Goal: Transaction & Acquisition: Purchase product/service

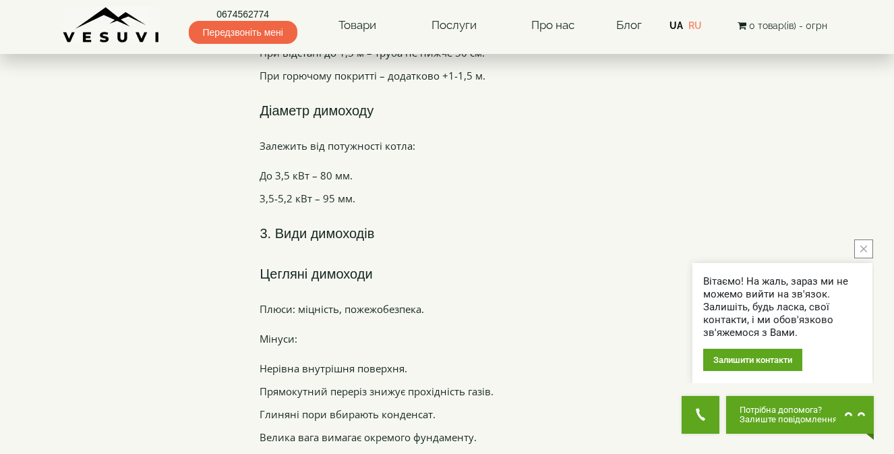
scroll to position [1614, 0]
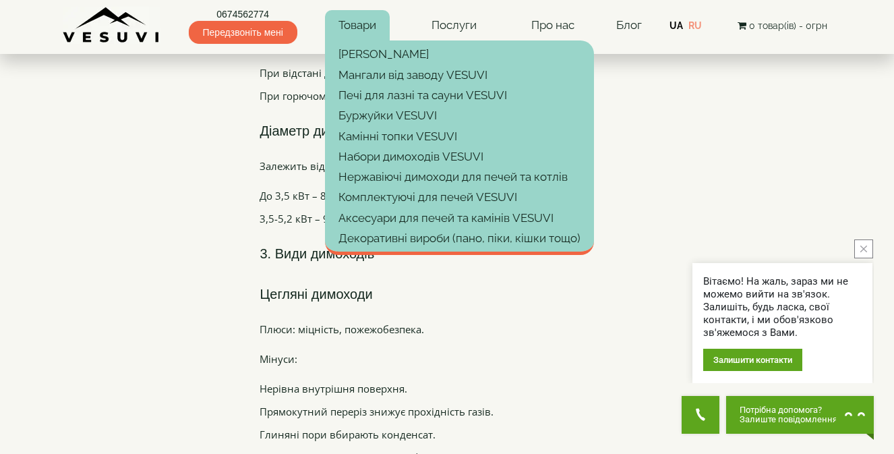
click at [360, 25] on link "Товари" at bounding box center [357, 25] width 65 height 31
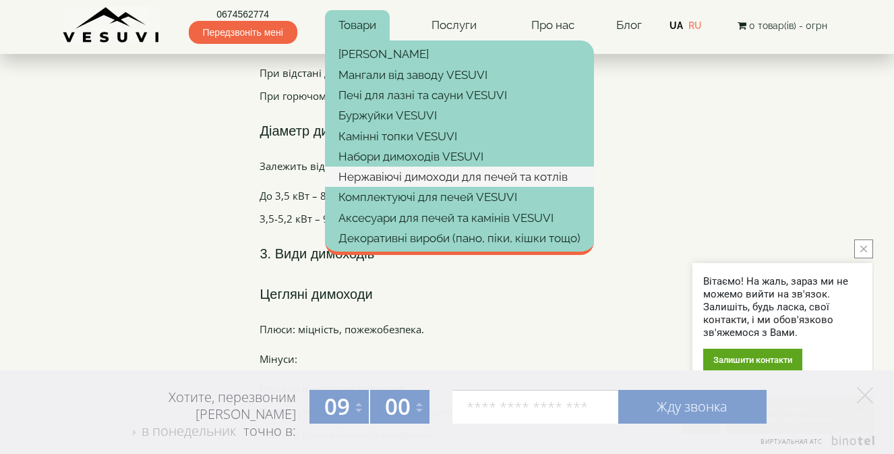
click at [379, 181] on link "Нержавіючі димоходи для печей та котлів" at bounding box center [459, 177] width 269 height 20
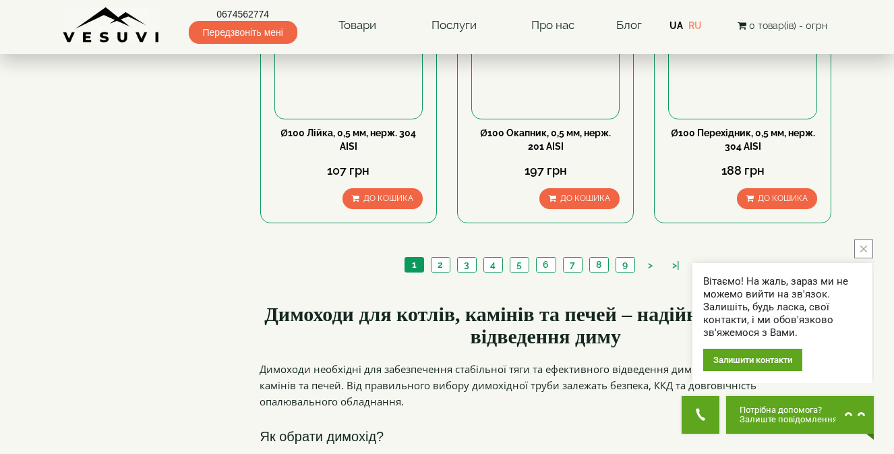
scroll to position [1551, 0]
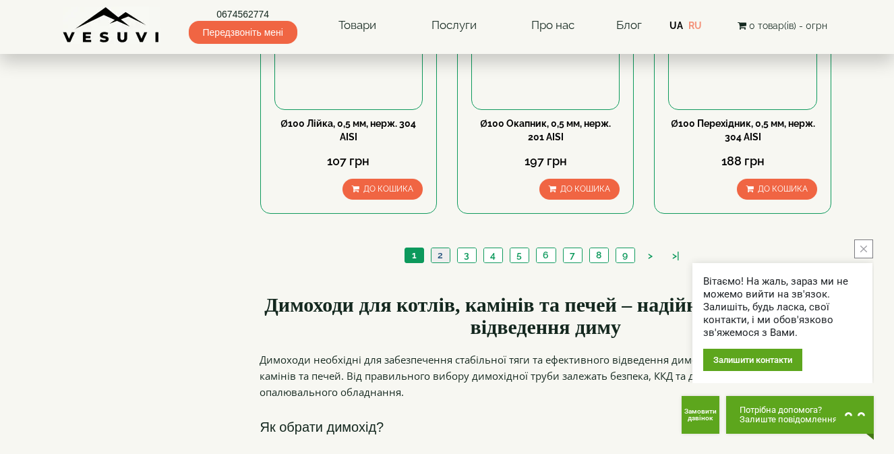
click at [443, 248] on link "2" at bounding box center [440, 255] width 19 height 14
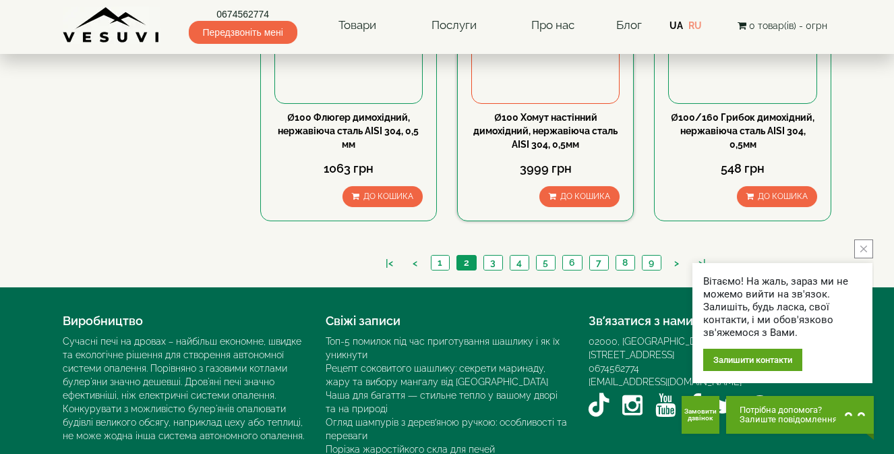
scroll to position [1547, 0]
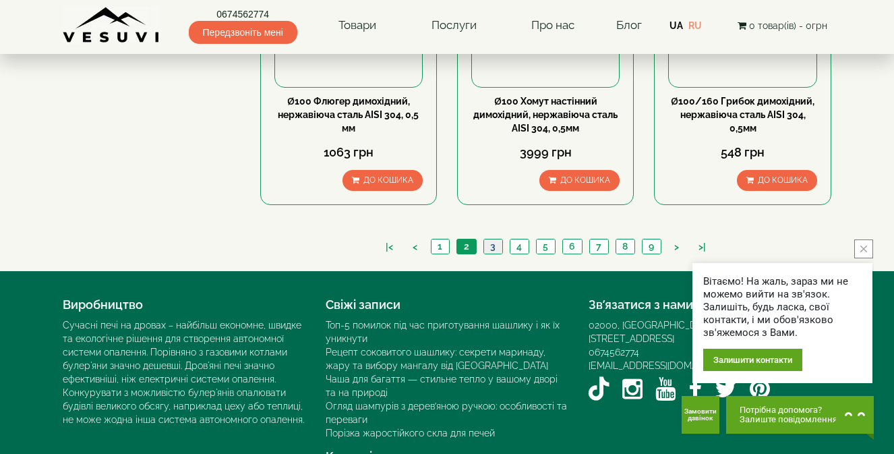
click at [492, 239] on link "3" at bounding box center [493, 246] width 19 height 14
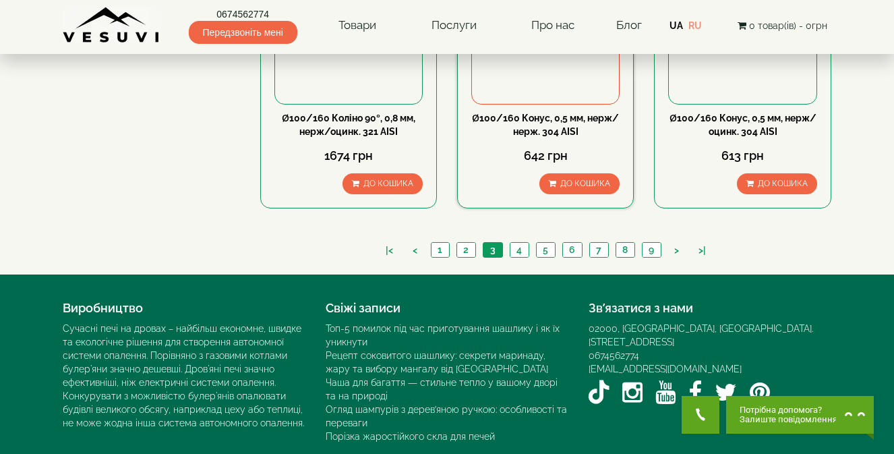
scroll to position [1532, 0]
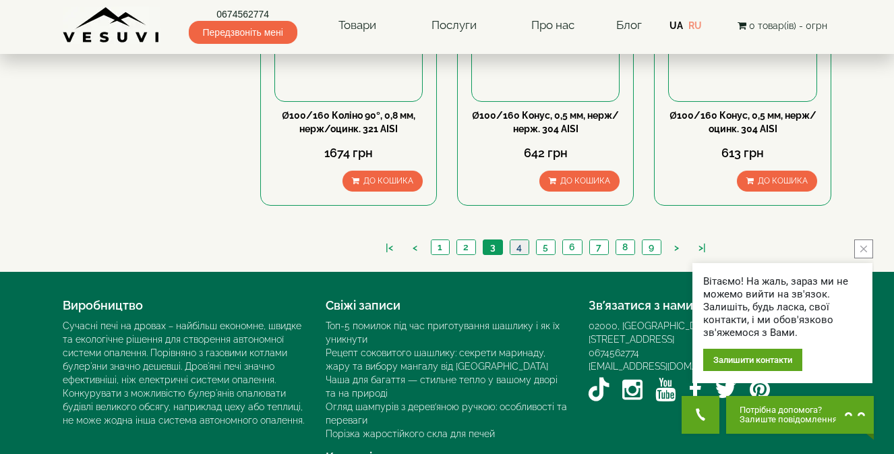
click at [519, 240] on link "4" at bounding box center [519, 247] width 19 height 14
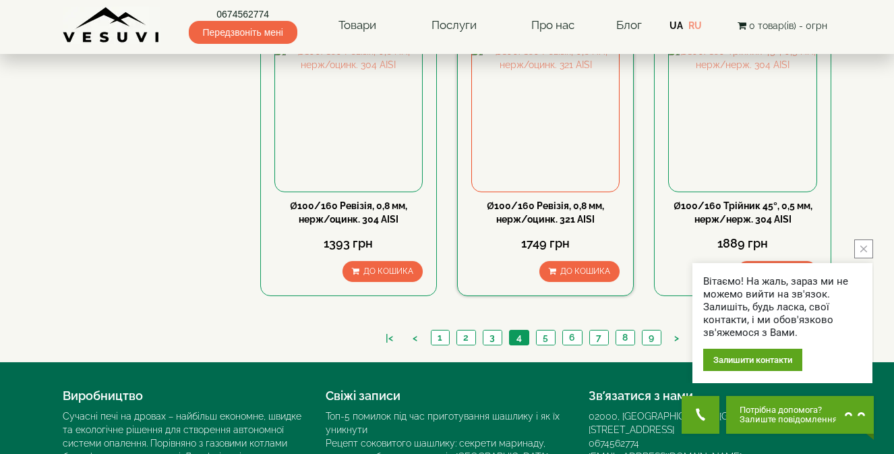
scroll to position [1483, 0]
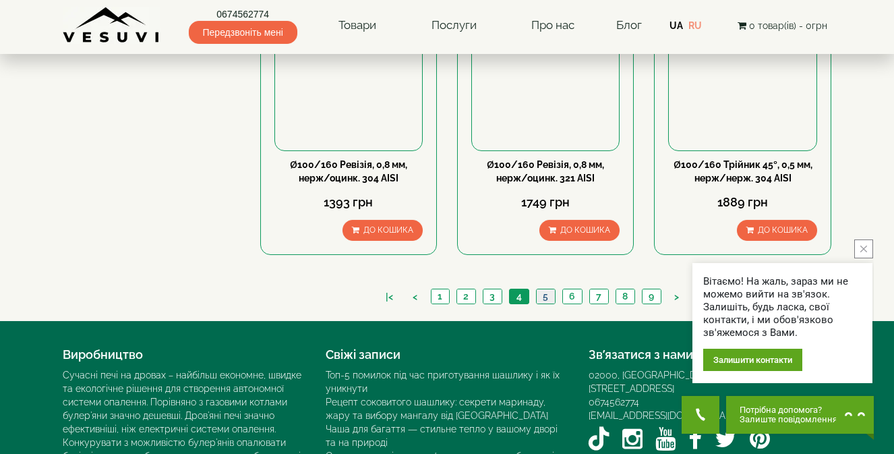
click at [540, 289] on link "5" at bounding box center [545, 296] width 19 height 14
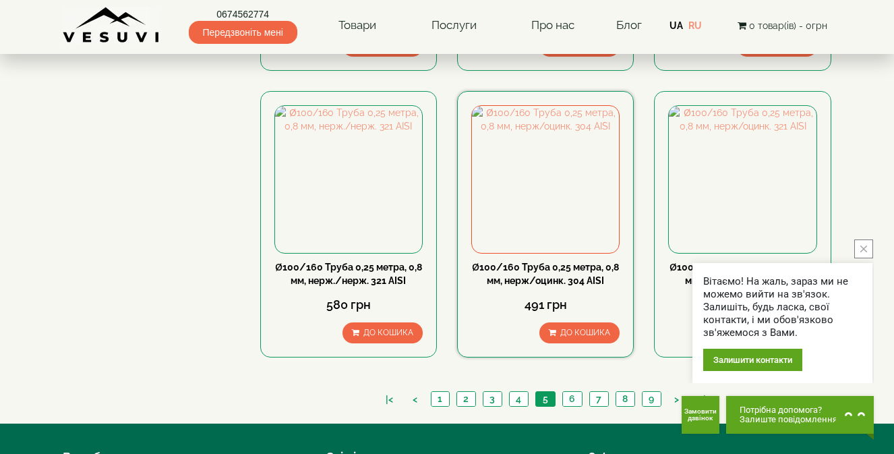
scroll to position [1416, 0]
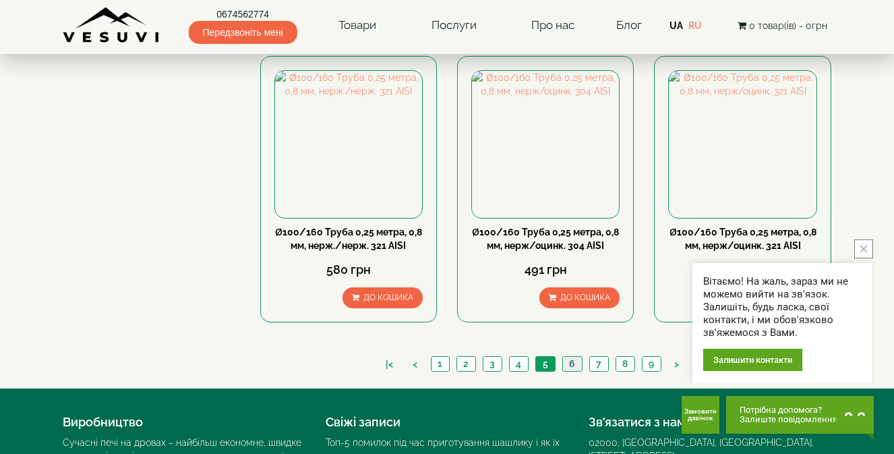
click at [571, 357] on link "6" at bounding box center [573, 364] width 20 height 14
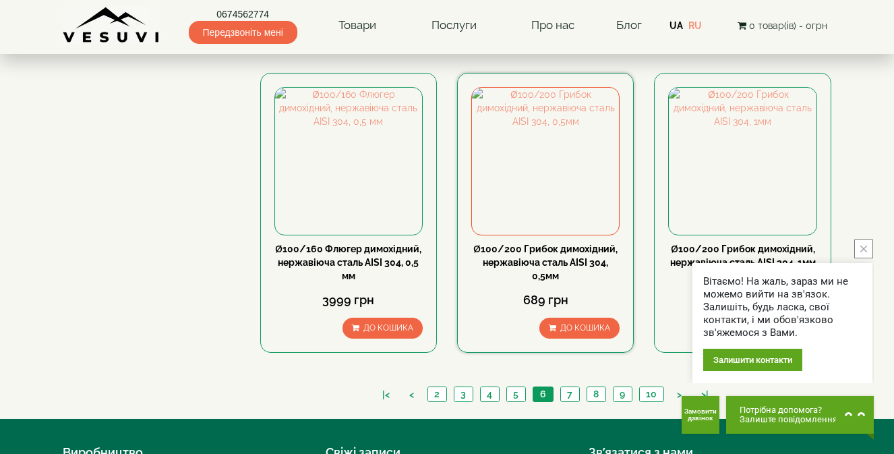
scroll to position [1416, 0]
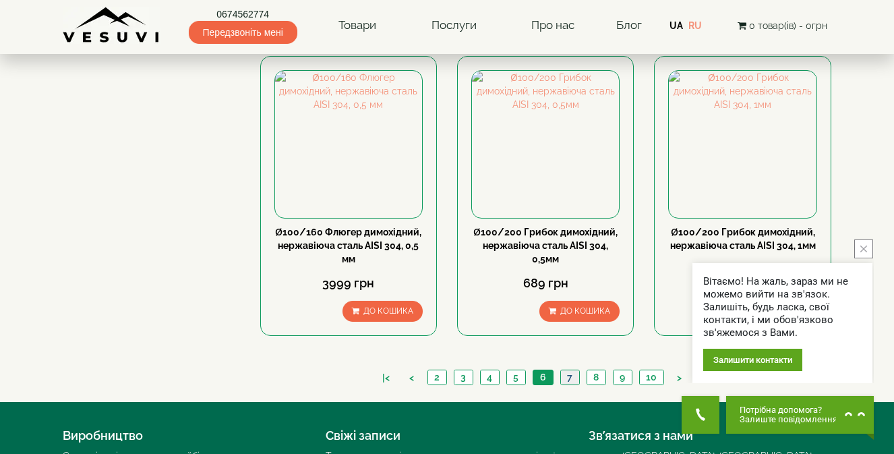
click at [571, 370] on link "7" at bounding box center [570, 377] width 19 height 14
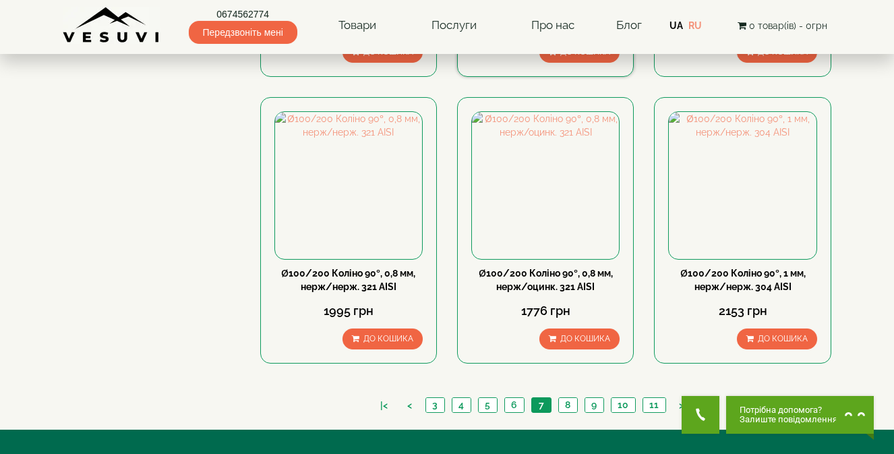
scroll to position [1416, 0]
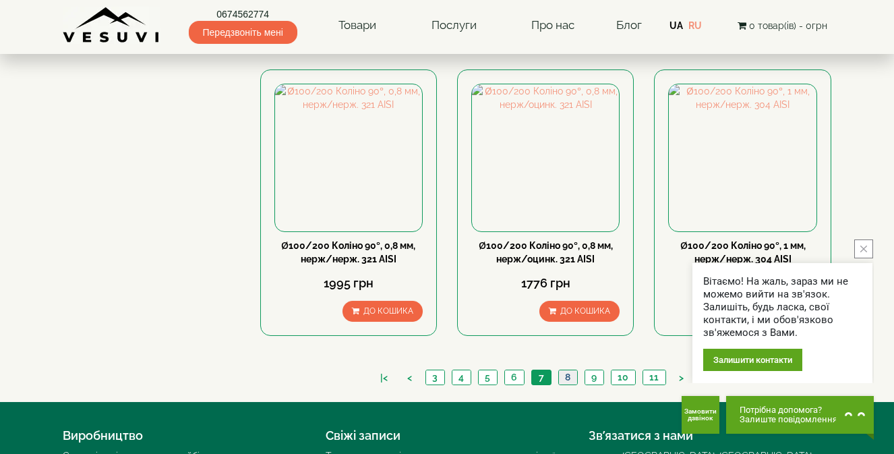
click at [569, 370] on link "8" at bounding box center [567, 377] width 19 height 14
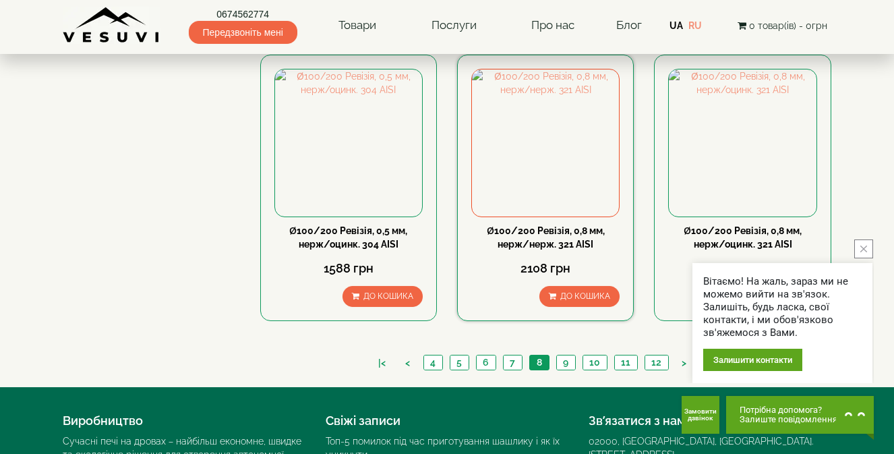
scroll to position [1483, 0]
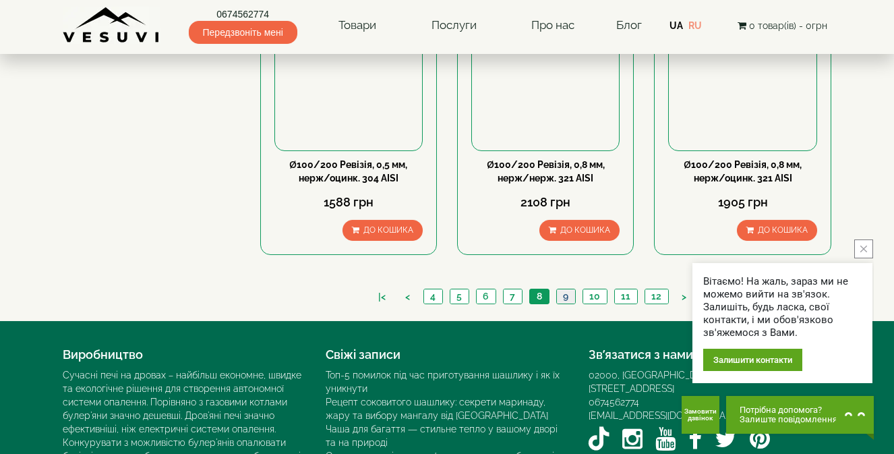
click at [569, 289] on link "9" at bounding box center [565, 296] width 19 height 14
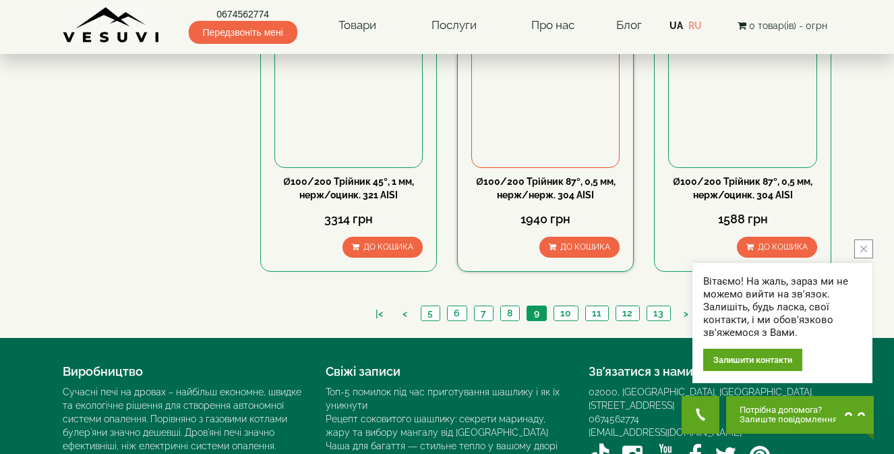
scroll to position [1483, 0]
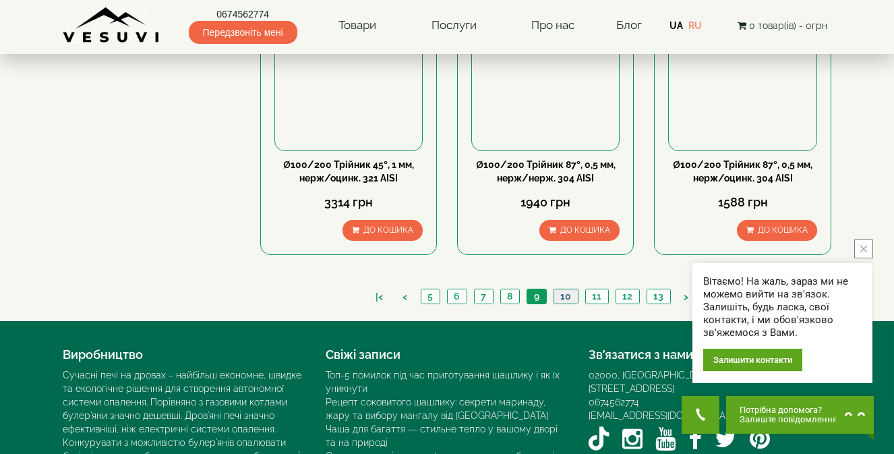
click at [568, 289] on link "10" at bounding box center [566, 296] width 24 height 14
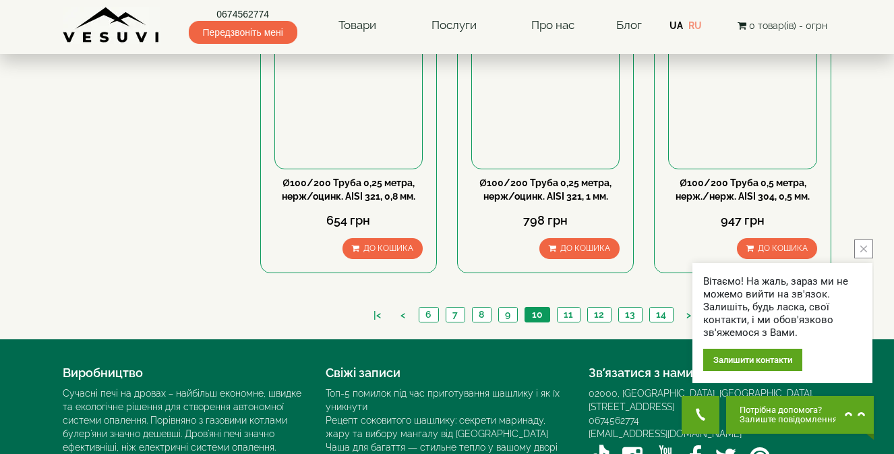
scroll to position [1483, 0]
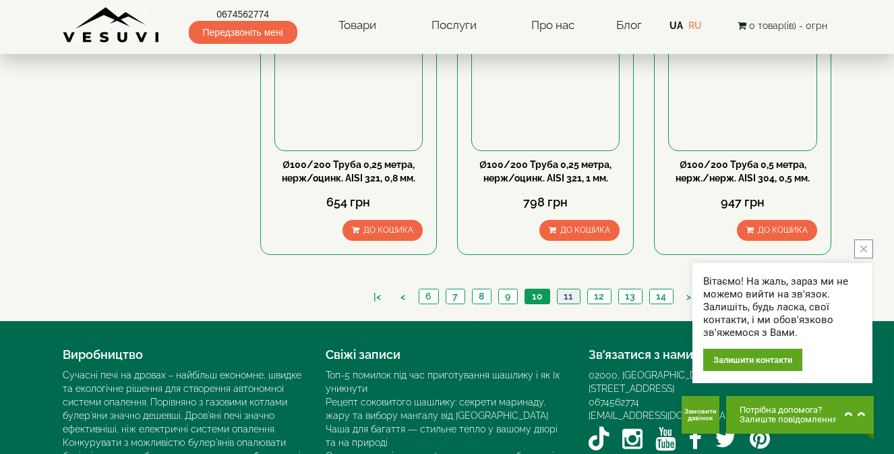
click at [568, 289] on link "11" at bounding box center [568, 296] width 23 height 14
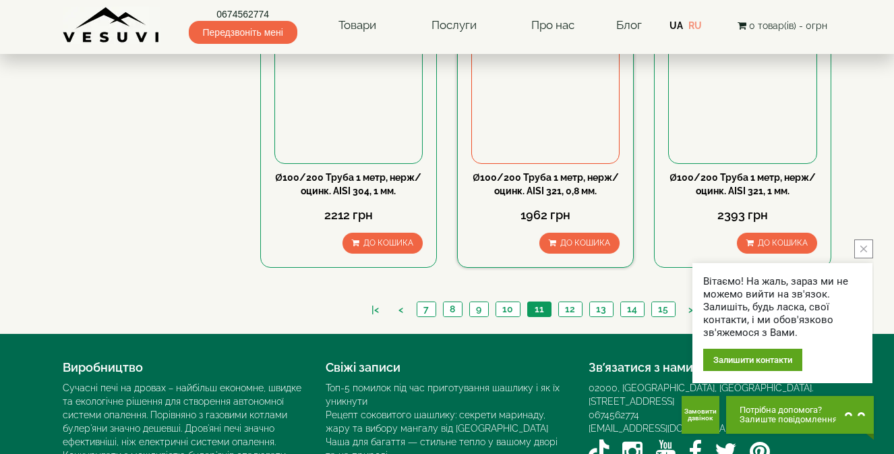
scroll to position [1483, 0]
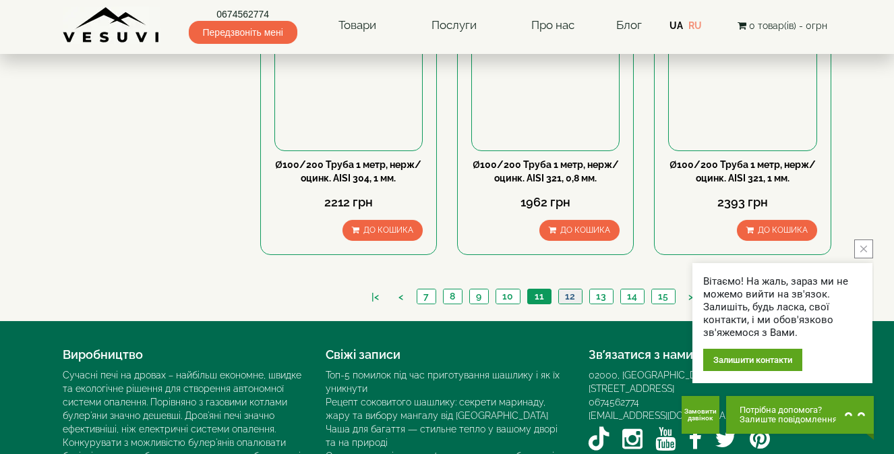
click at [571, 289] on link "12" at bounding box center [570, 296] width 24 height 14
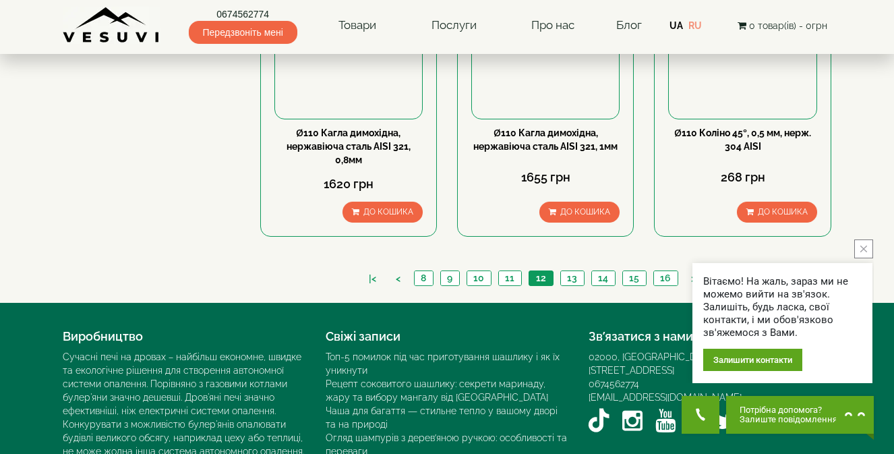
scroll to position [1601, 0]
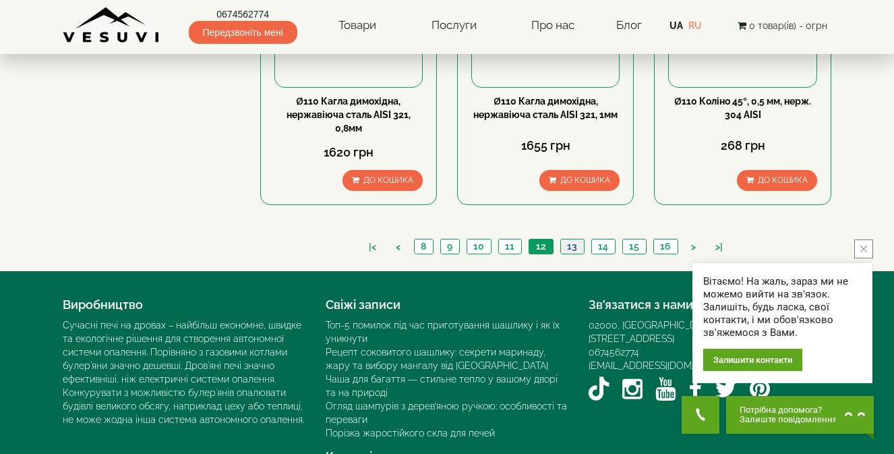
click at [576, 239] on link "13" at bounding box center [573, 246] width 24 height 14
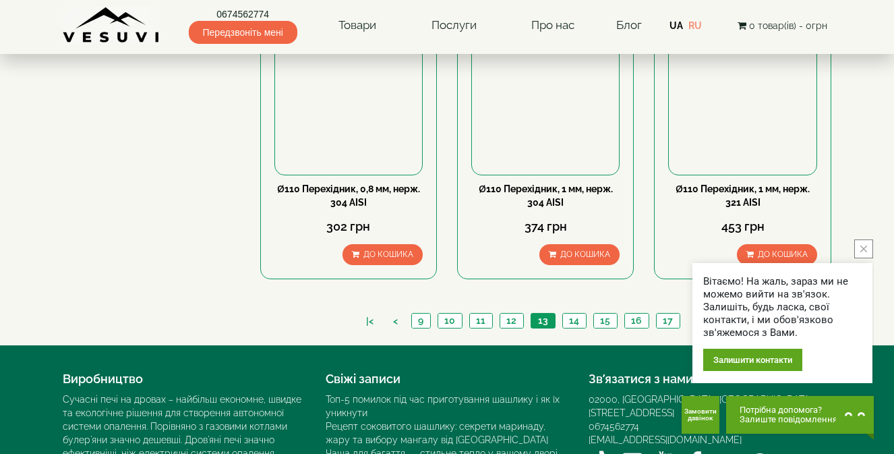
scroll to position [1483, 0]
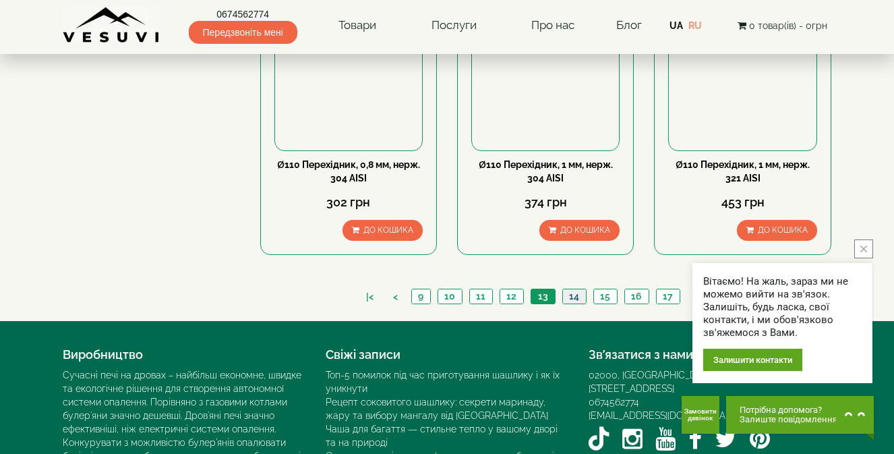
click at [575, 289] on link "14" at bounding box center [575, 296] width 24 height 14
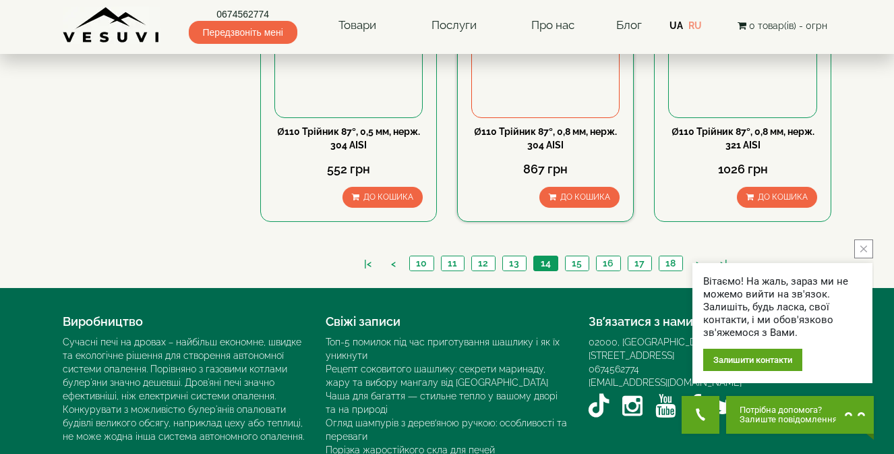
scroll to position [1532, 0]
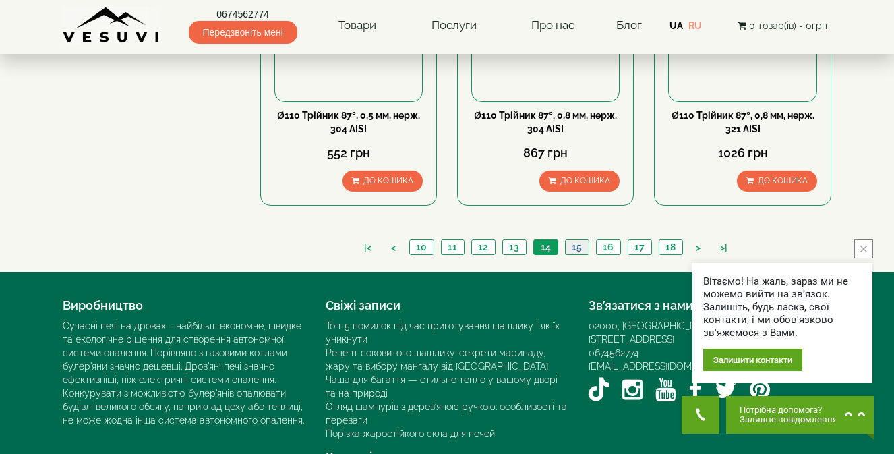
click at [575, 240] on link "15" at bounding box center [577, 247] width 24 height 14
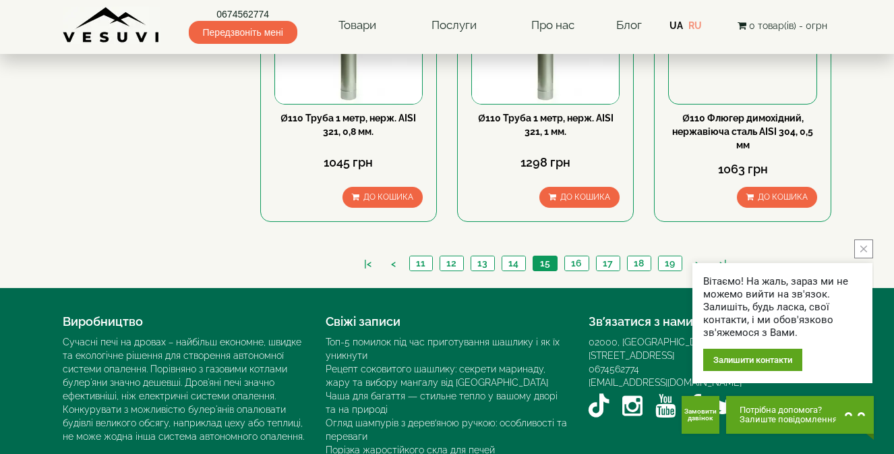
scroll to position [1547, 0]
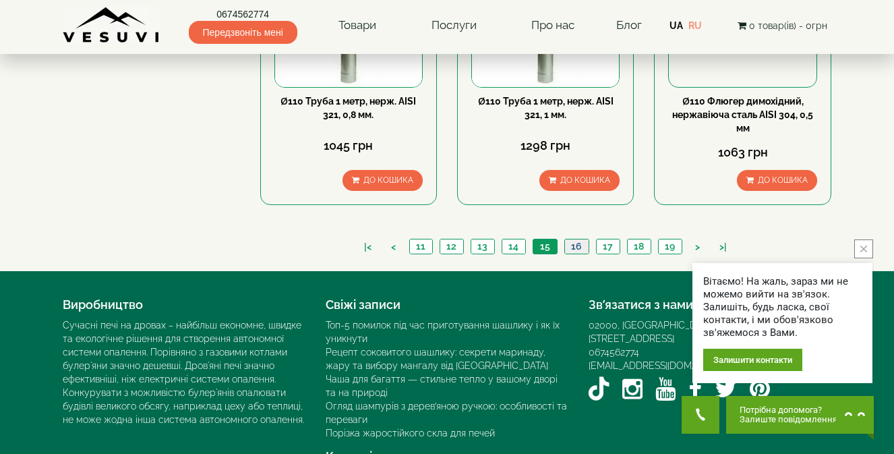
click at [577, 239] on link "16" at bounding box center [577, 246] width 24 height 14
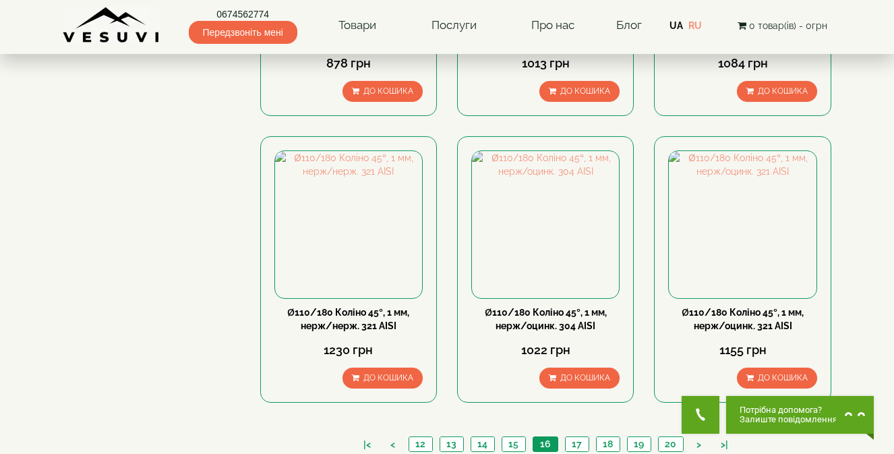
scroll to position [1547, 0]
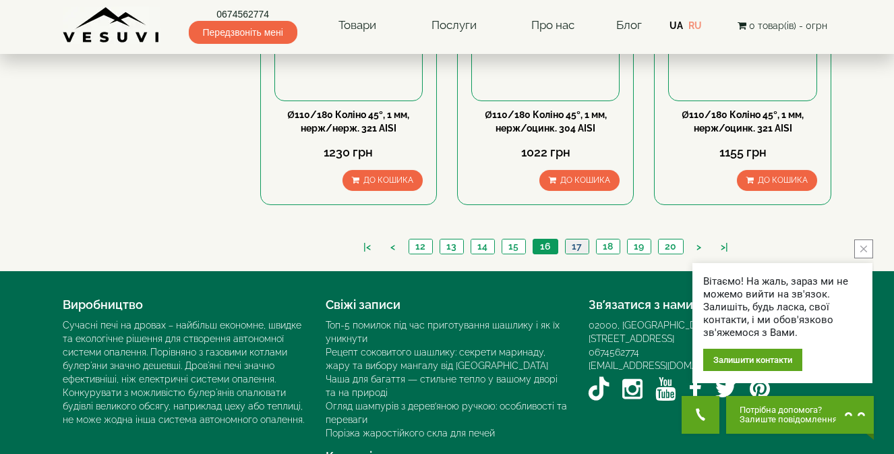
click at [575, 239] on link "17" at bounding box center [577, 246] width 24 height 14
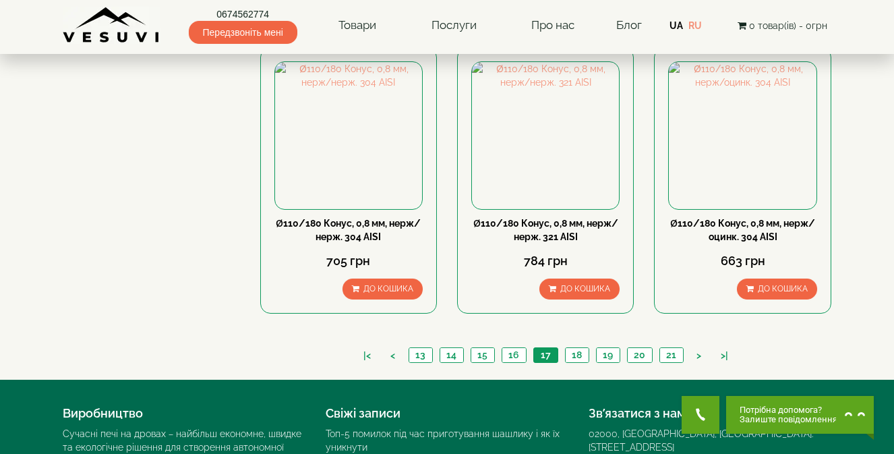
scroll to position [1532, 0]
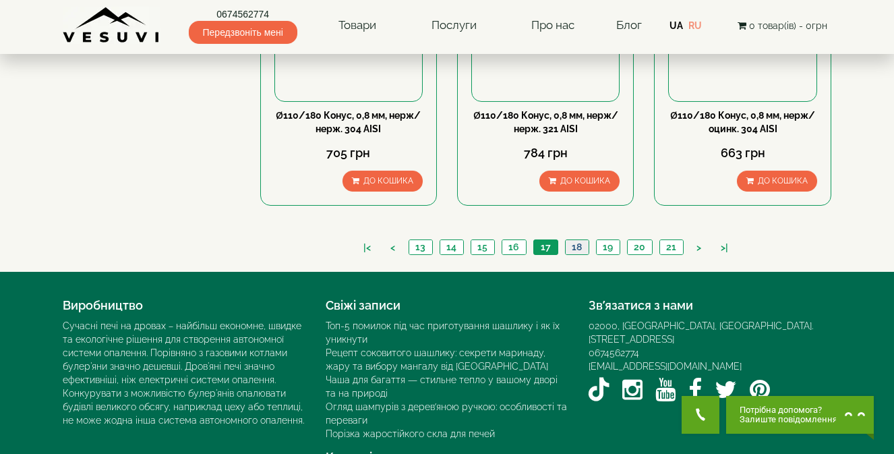
click at [575, 240] on link "18" at bounding box center [577, 247] width 24 height 14
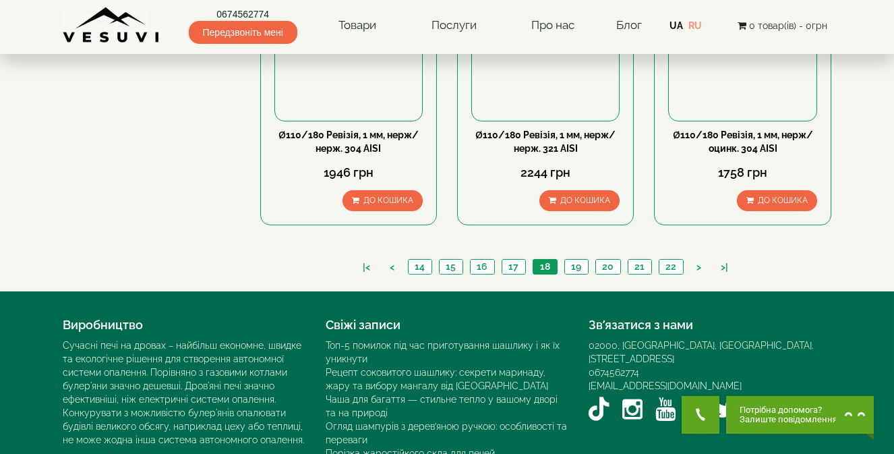
scroll to position [1532, 0]
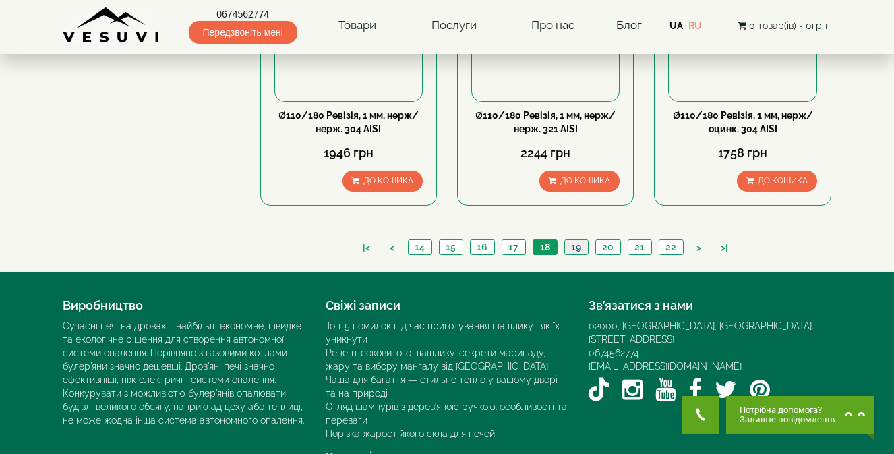
click at [575, 240] on link "19" at bounding box center [577, 247] width 24 height 14
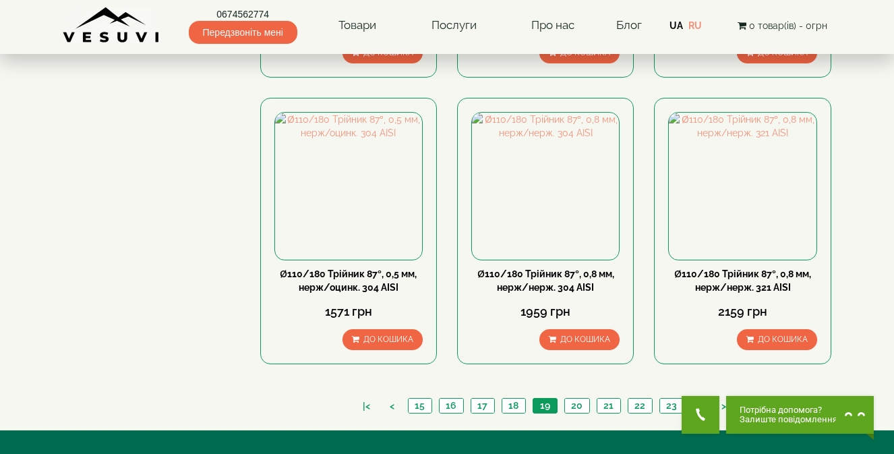
scroll to position [1532, 0]
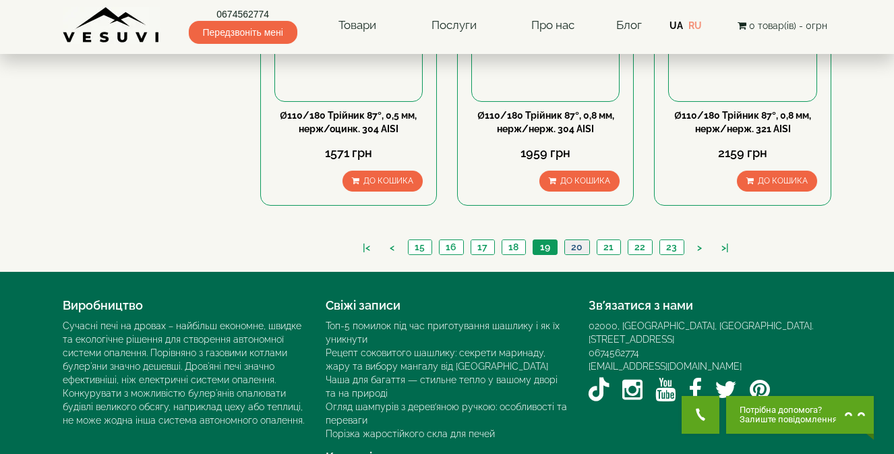
click at [574, 240] on link "20" at bounding box center [577, 247] width 25 height 14
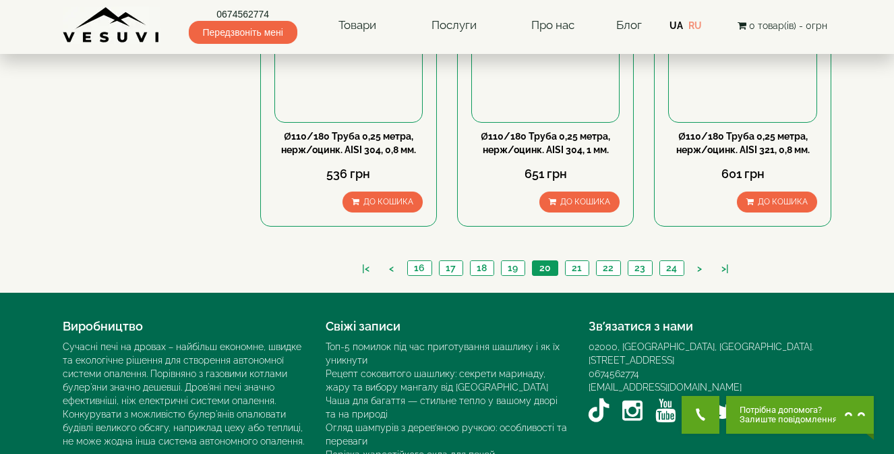
scroll to position [1532, 0]
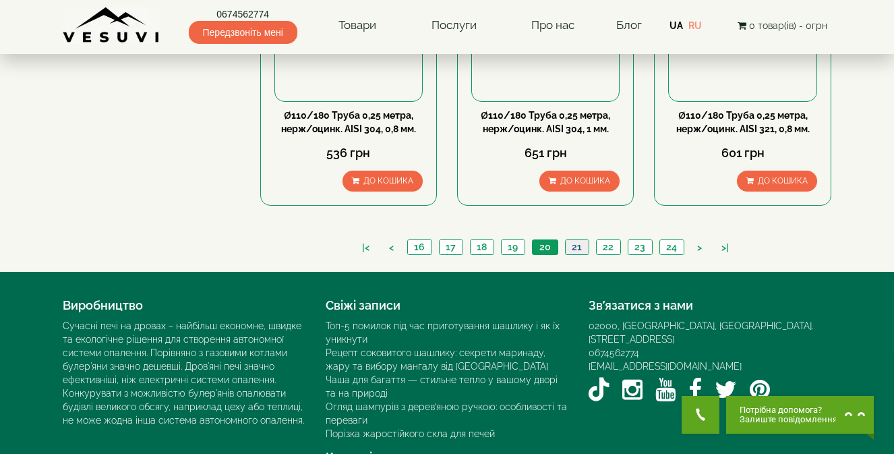
click at [574, 240] on link "21" at bounding box center [577, 247] width 24 height 14
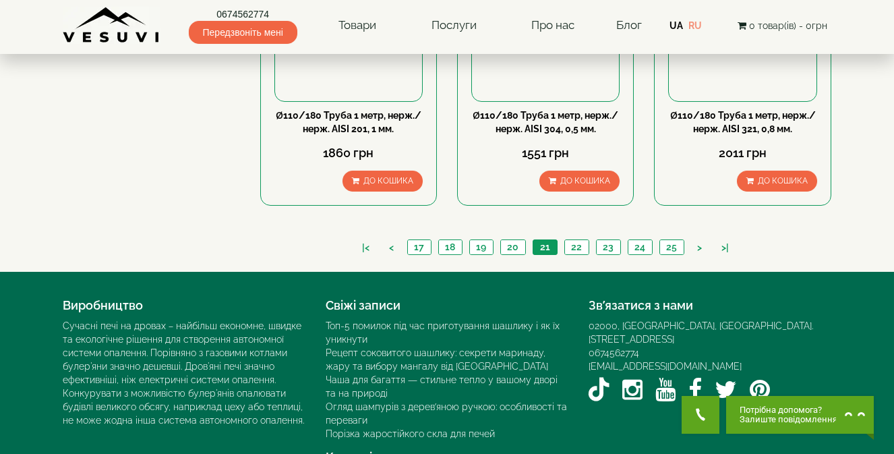
scroll to position [1532, 0]
click at [575, 240] on link "22" at bounding box center [577, 247] width 24 height 14
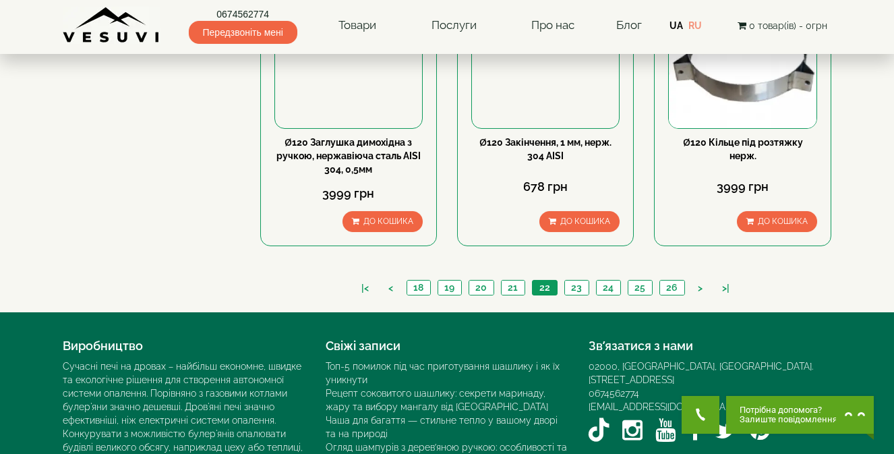
scroll to position [1551, 0]
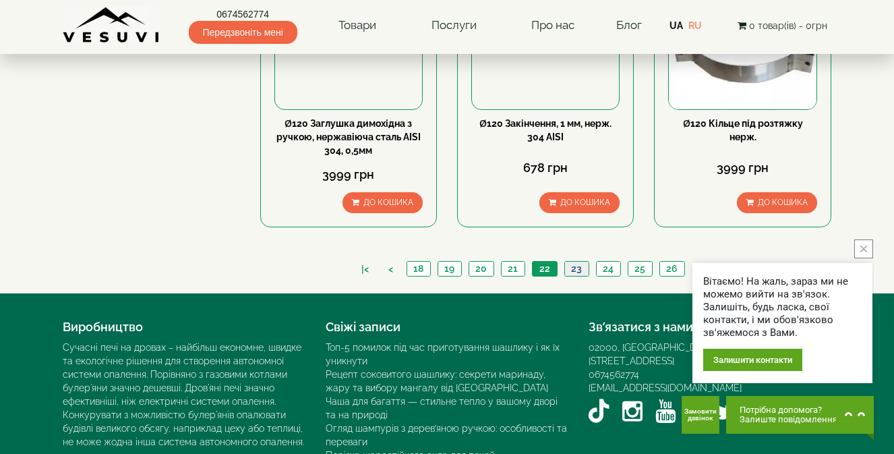
click at [576, 262] on link "23" at bounding box center [577, 269] width 24 height 14
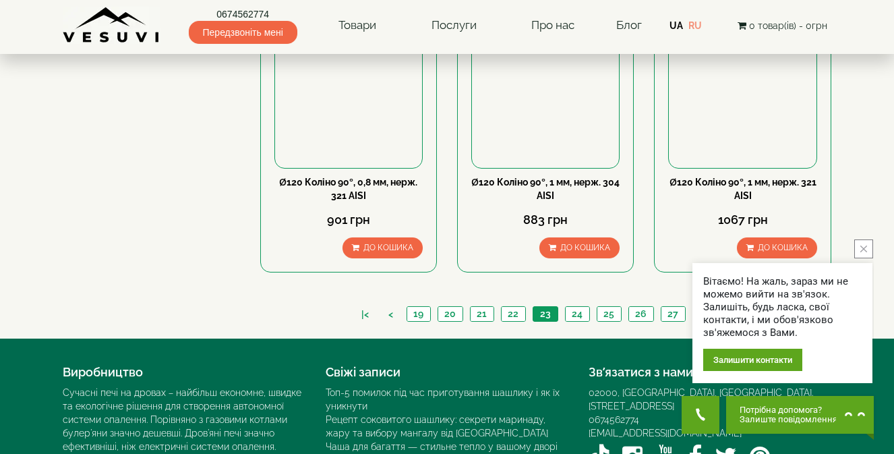
scroll to position [1551, 0]
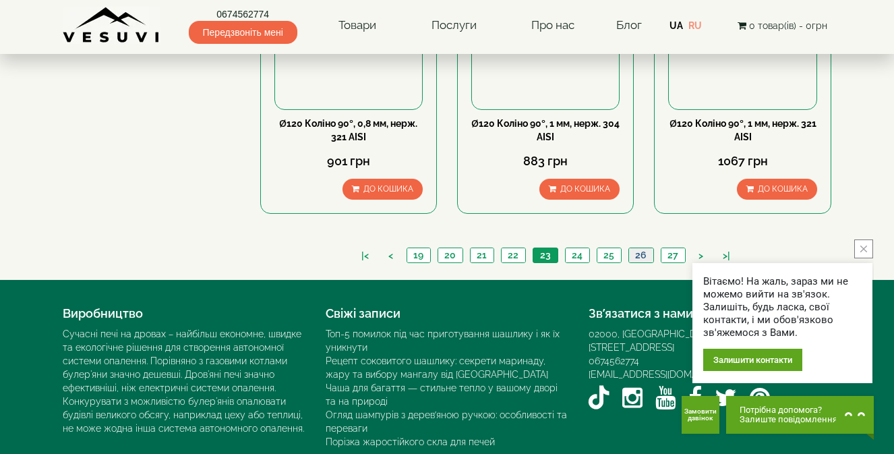
click at [635, 248] on link "26" at bounding box center [641, 255] width 25 height 14
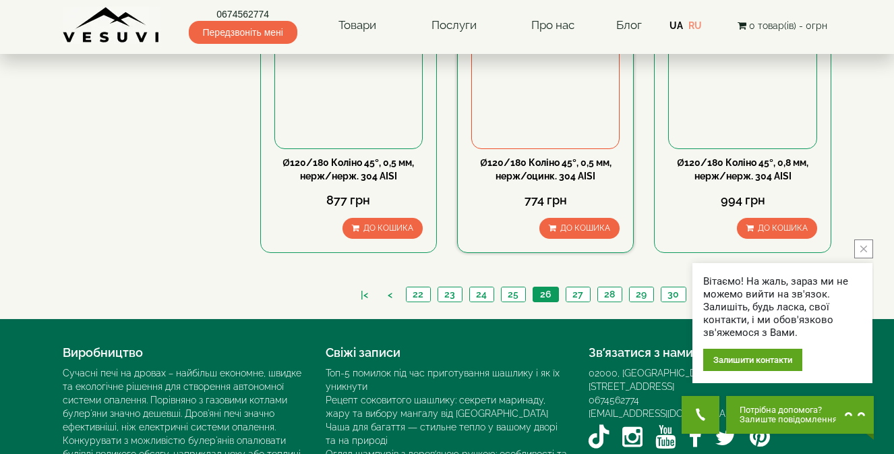
scroll to position [1547, 0]
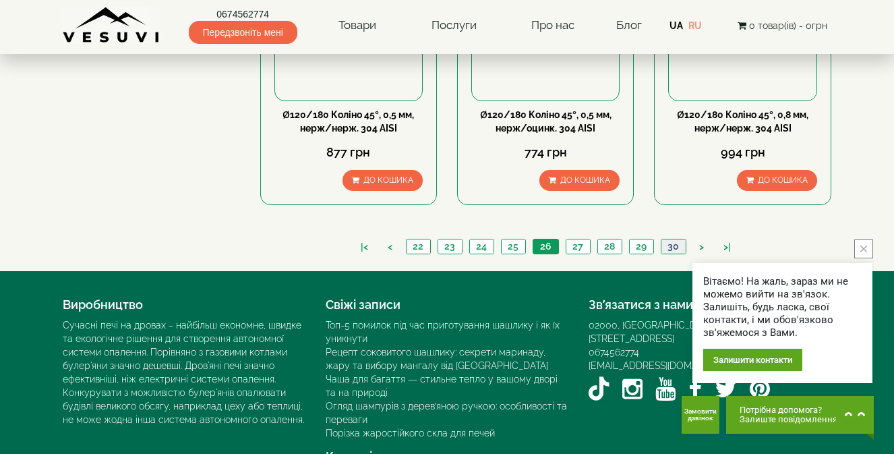
click at [668, 239] on link "30" at bounding box center [673, 246] width 25 height 14
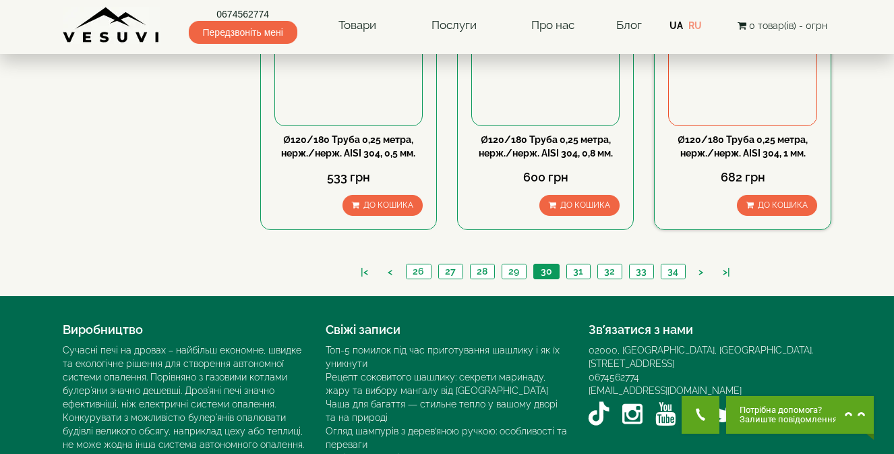
scroll to position [1532, 0]
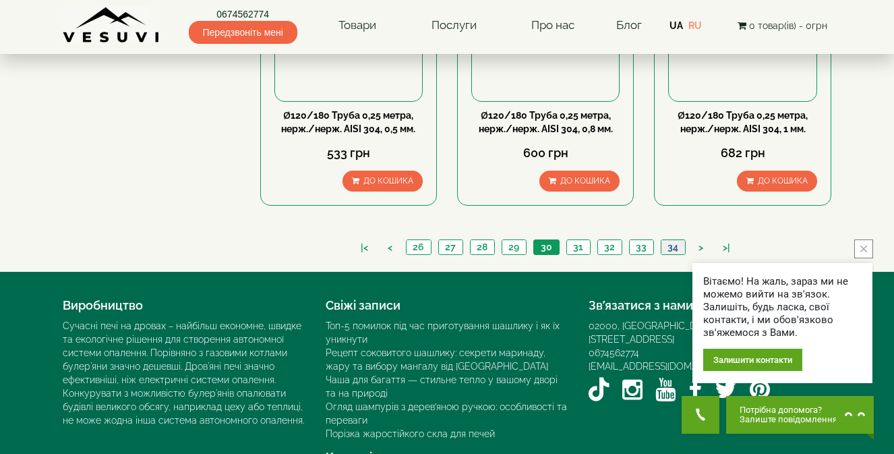
click at [672, 240] on link "34" at bounding box center [673, 247] width 24 height 14
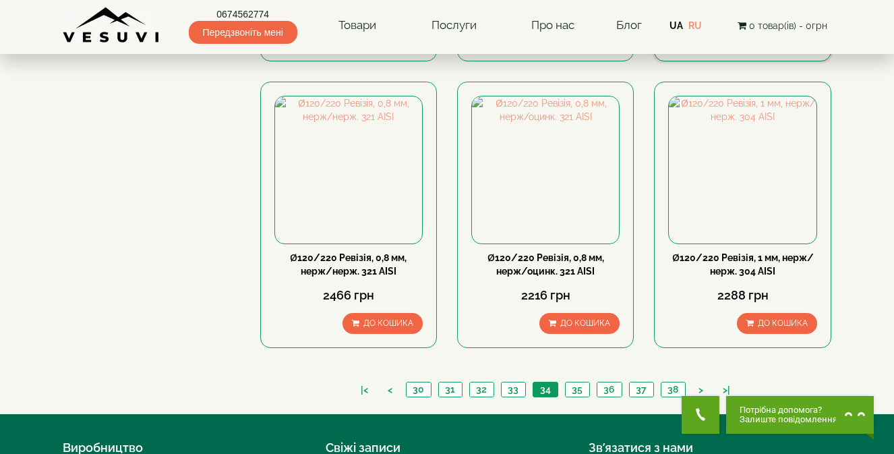
scroll to position [1416, 0]
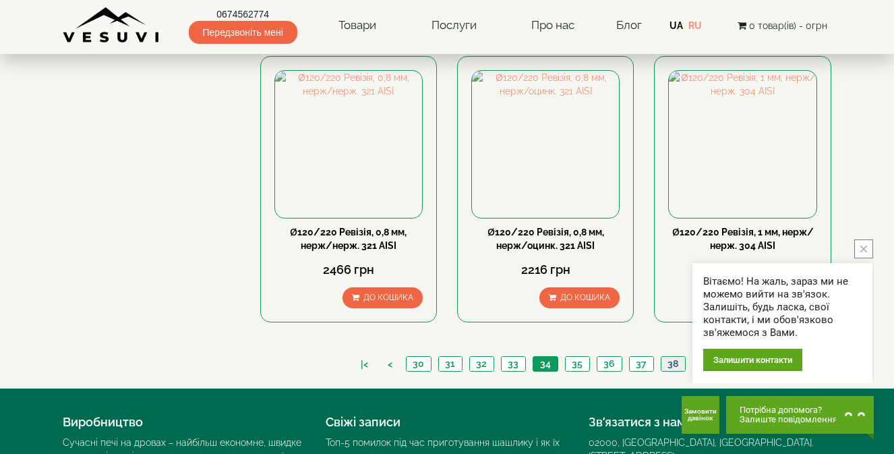
click at [666, 357] on link "38" at bounding box center [673, 364] width 24 height 14
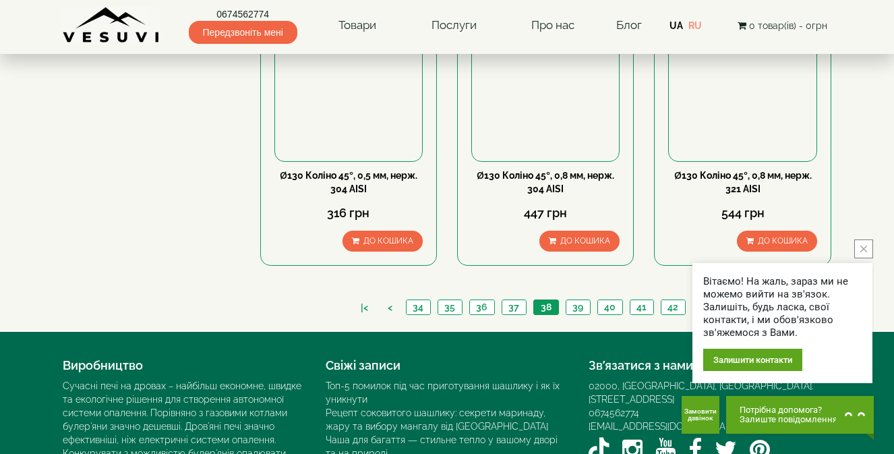
scroll to position [1551, 0]
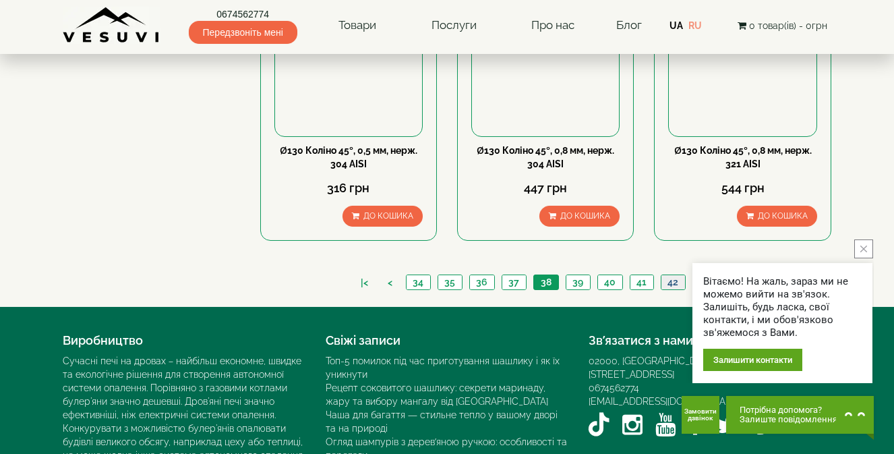
click at [670, 275] on link "42" at bounding box center [673, 282] width 24 height 14
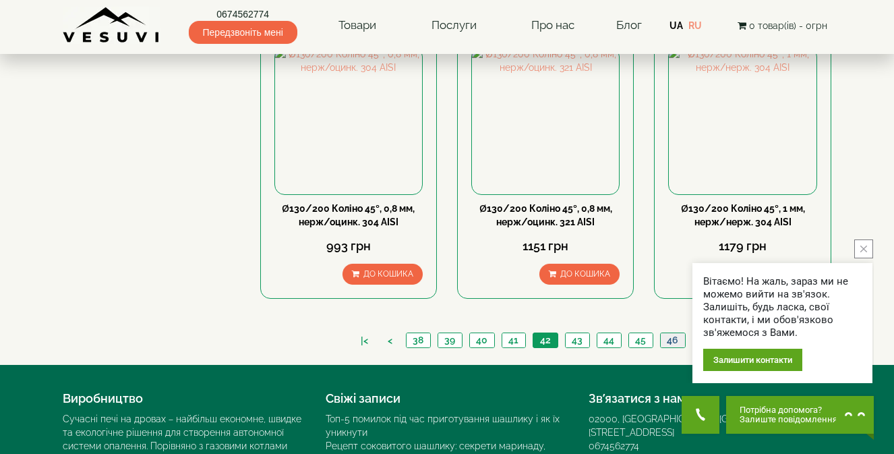
scroll to position [1483, 0]
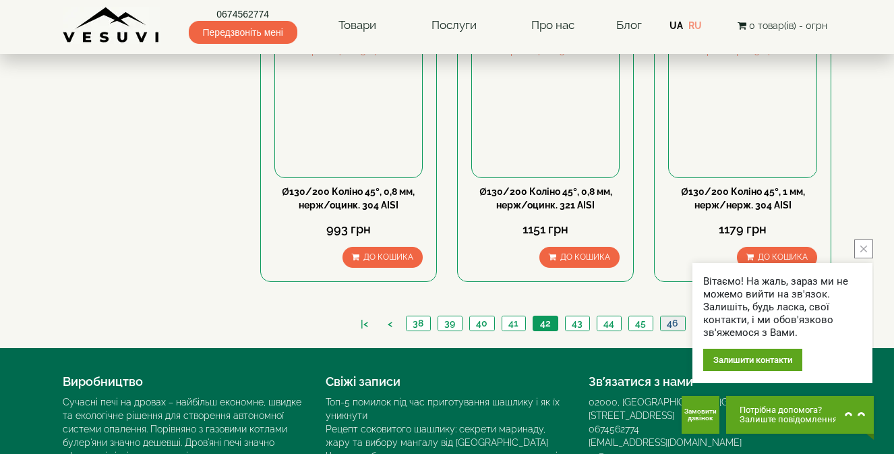
click at [668, 316] on link "46" at bounding box center [672, 323] width 25 height 14
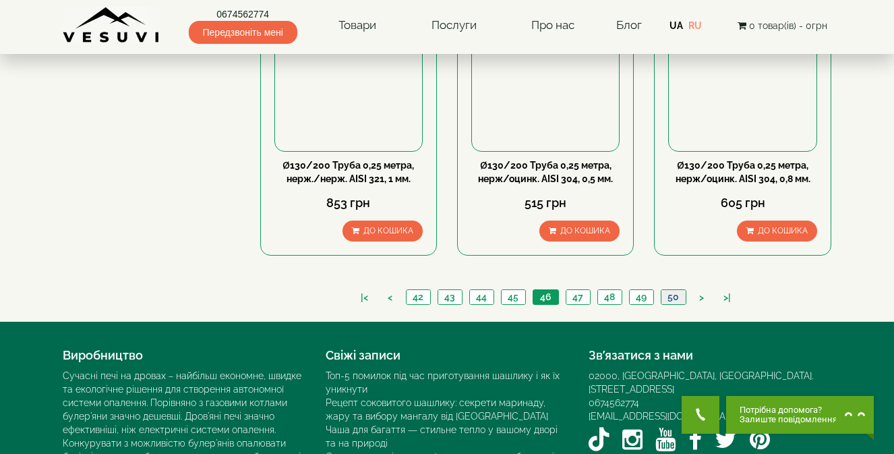
scroll to position [1483, 0]
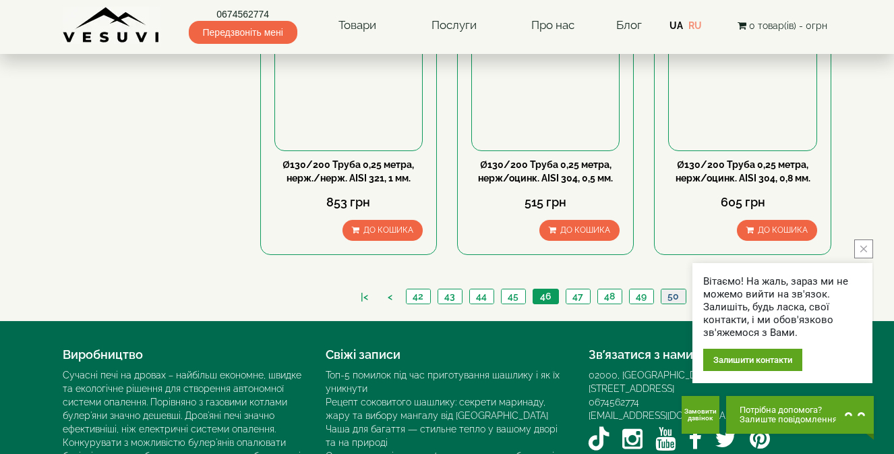
click at [672, 289] on link "50" at bounding box center [673, 296] width 25 height 14
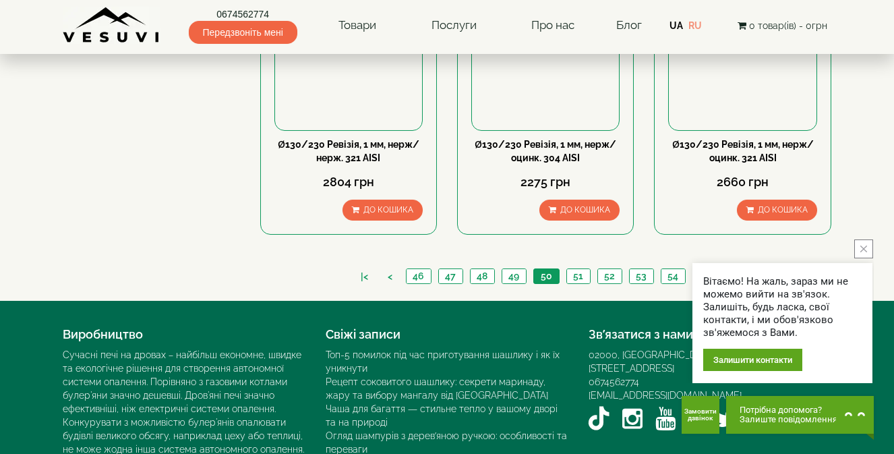
scroll to position [1532, 0]
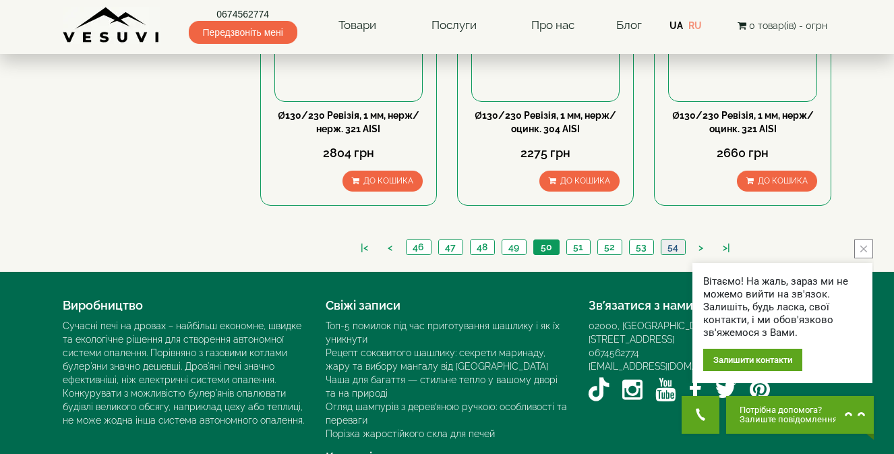
click at [672, 240] on link "54" at bounding box center [673, 247] width 24 height 14
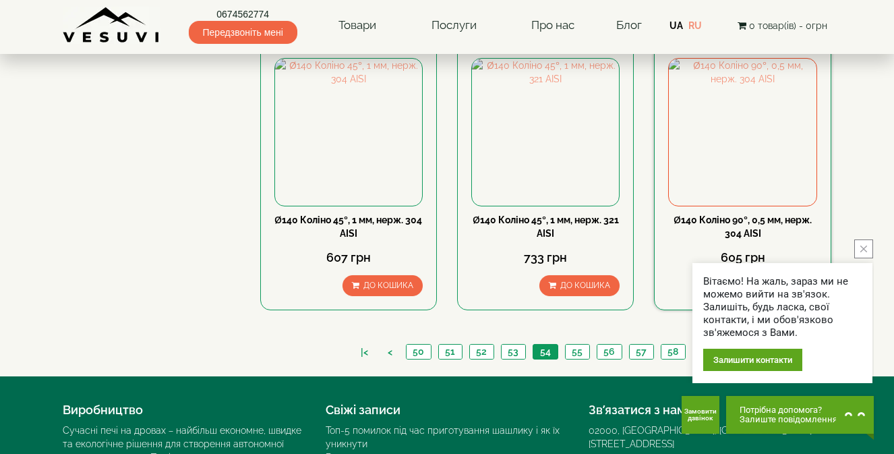
scroll to position [1483, 0]
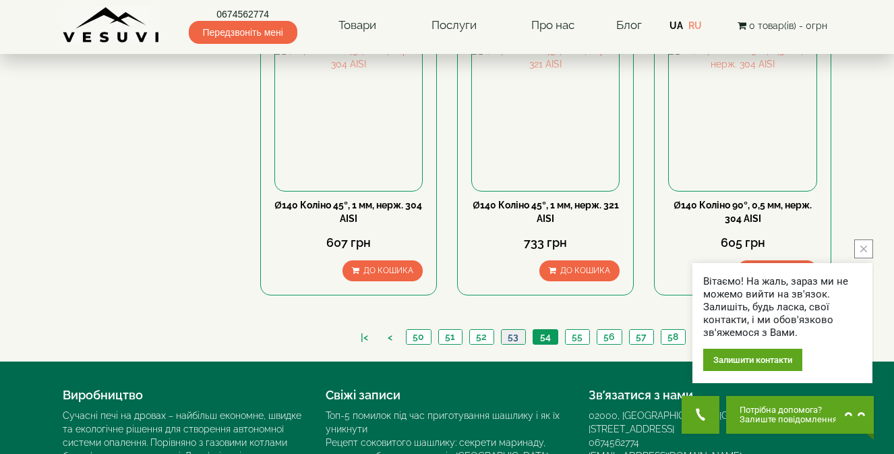
click at [517, 330] on link "53" at bounding box center [513, 337] width 24 height 14
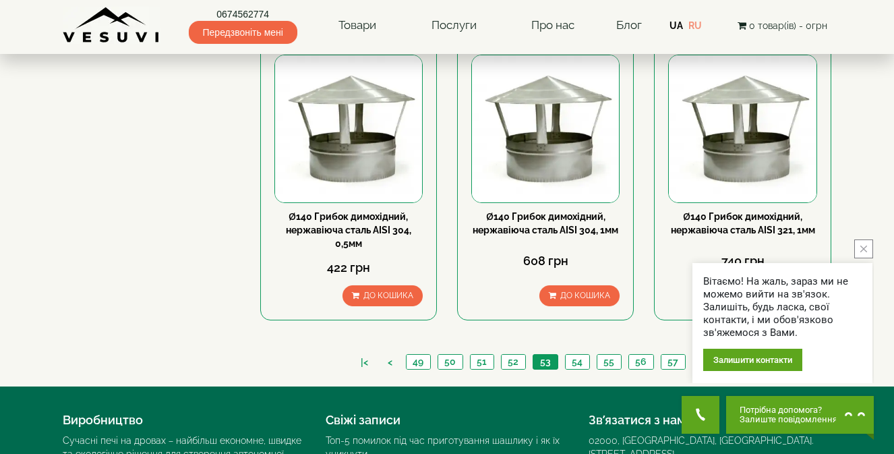
scroll to position [1483, 0]
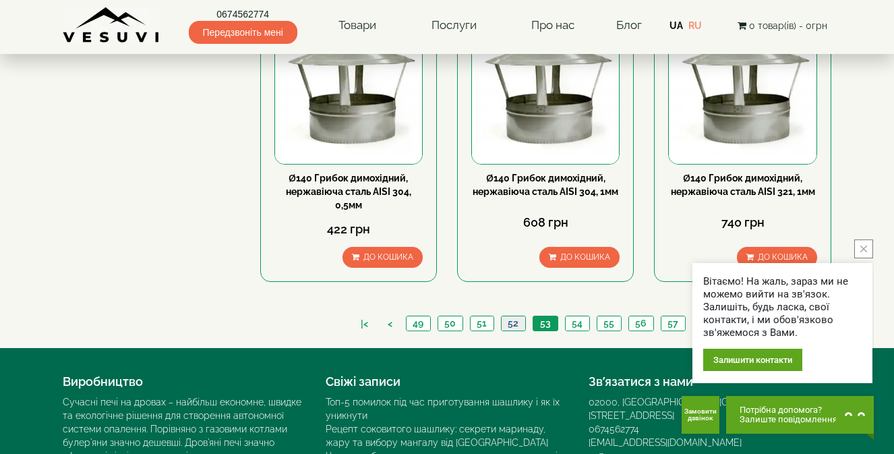
click at [516, 316] on link "52" at bounding box center [513, 323] width 24 height 14
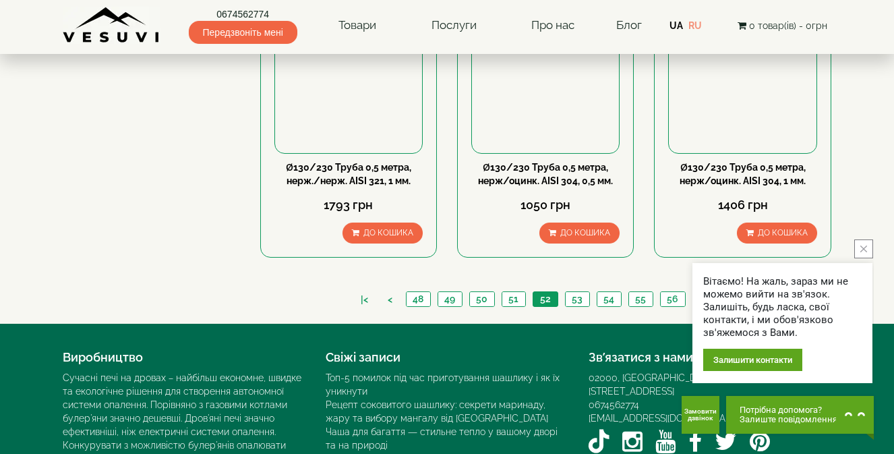
scroll to position [1483, 0]
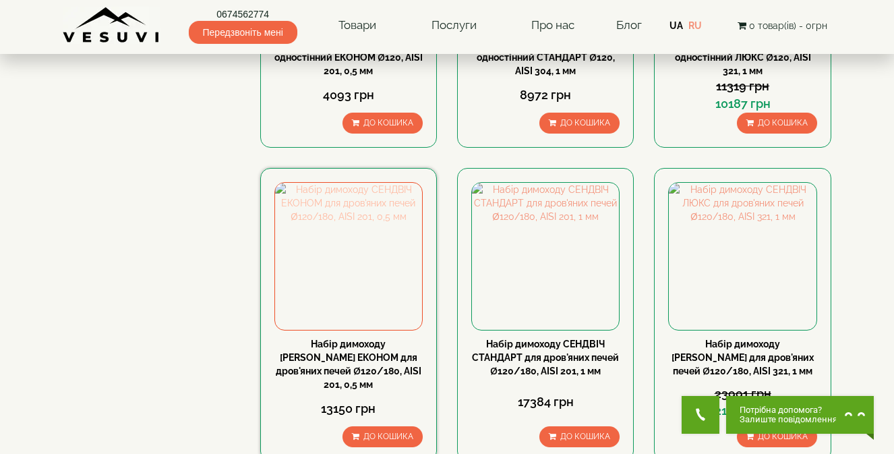
scroll to position [472, 0]
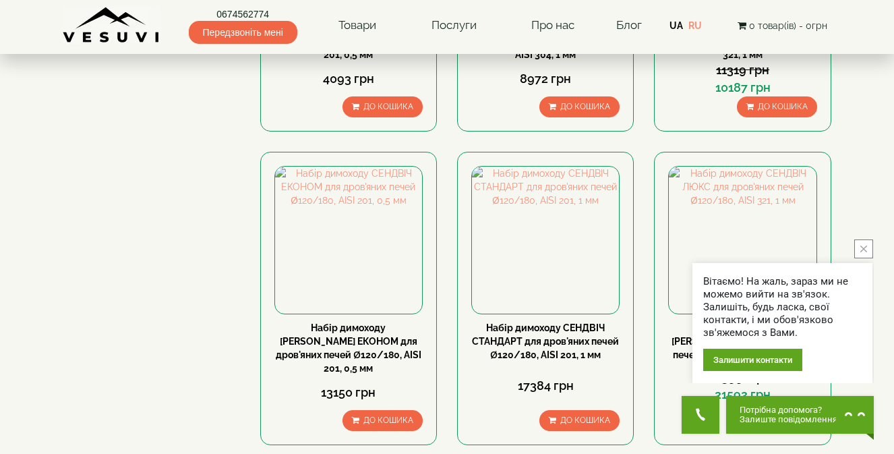
click at [861, 246] on icon "close button" at bounding box center [864, 249] width 7 height 7
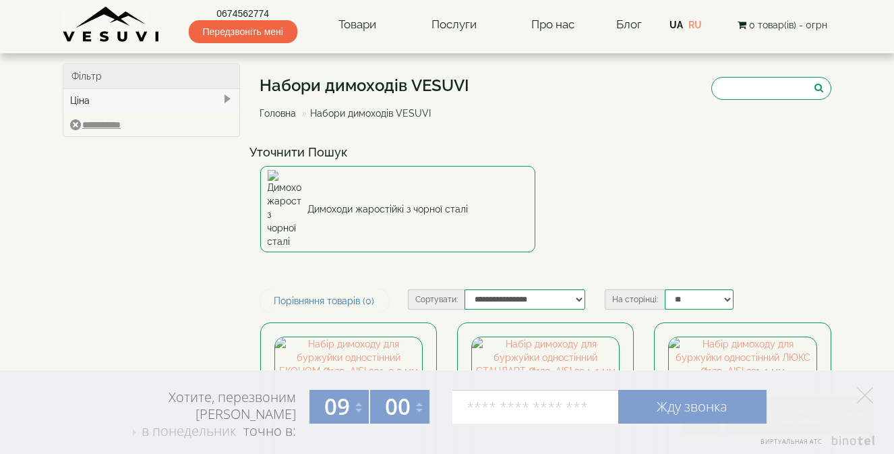
scroll to position [0, 0]
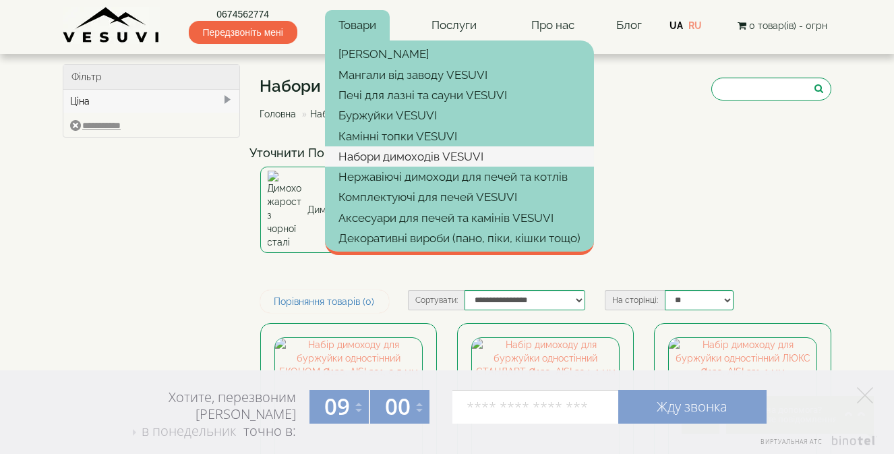
click at [385, 154] on link "Набори димоходів VESUVI" at bounding box center [459, 156] width 269 height 20
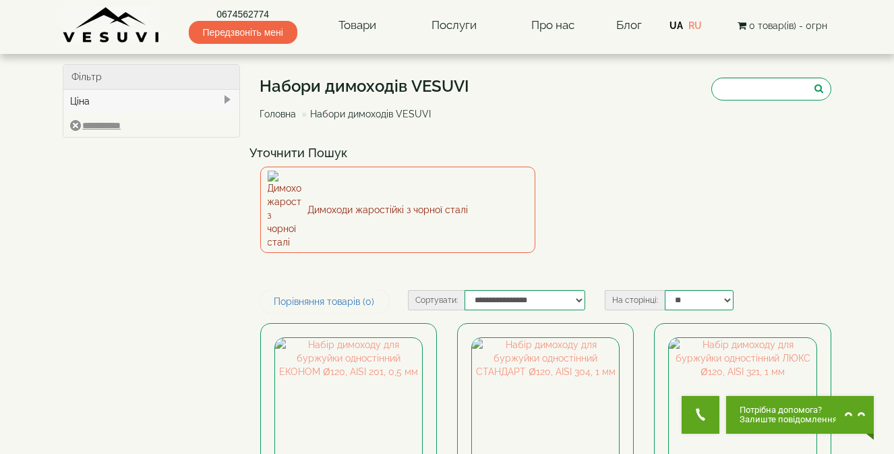
click at [332, 188] on link "Димоходи жаростійкі з чорної сталі" at bounding box center [398, 210] width 276 height 86
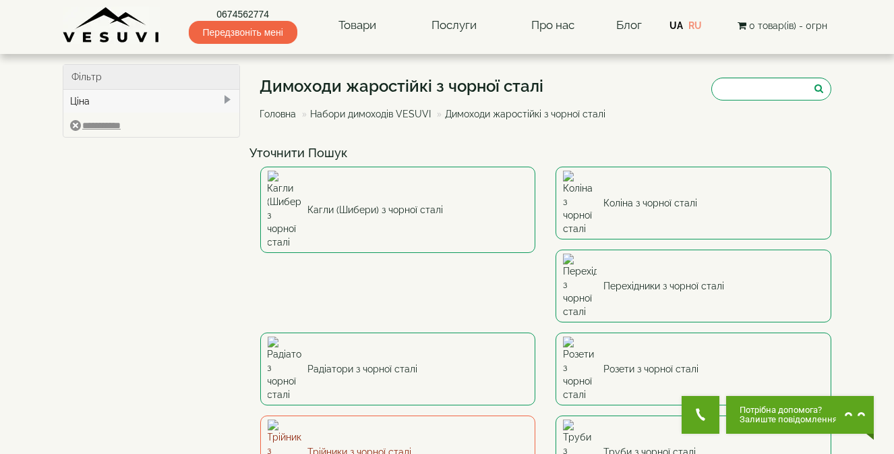
click at [536, 415] on link "Трійники з чорної сталі" at bounding box center [398, 451] width 276 height 73
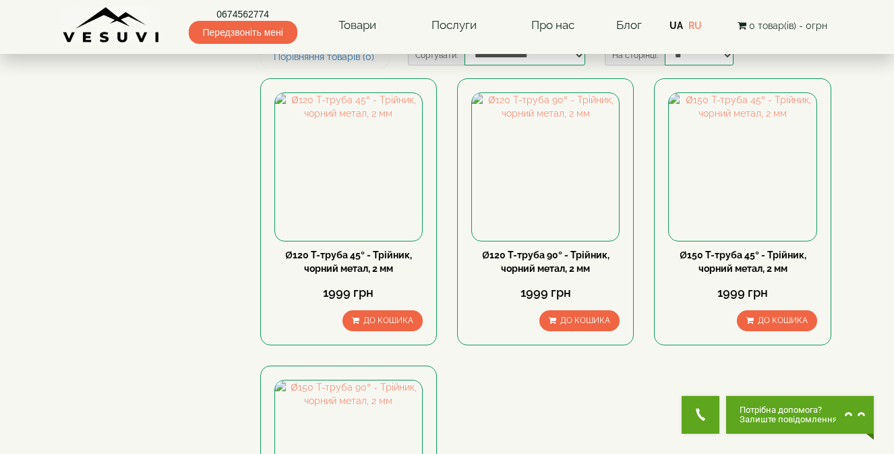
scroll to position [134, 0]
